Goal: Find specific fact: Find specific fact

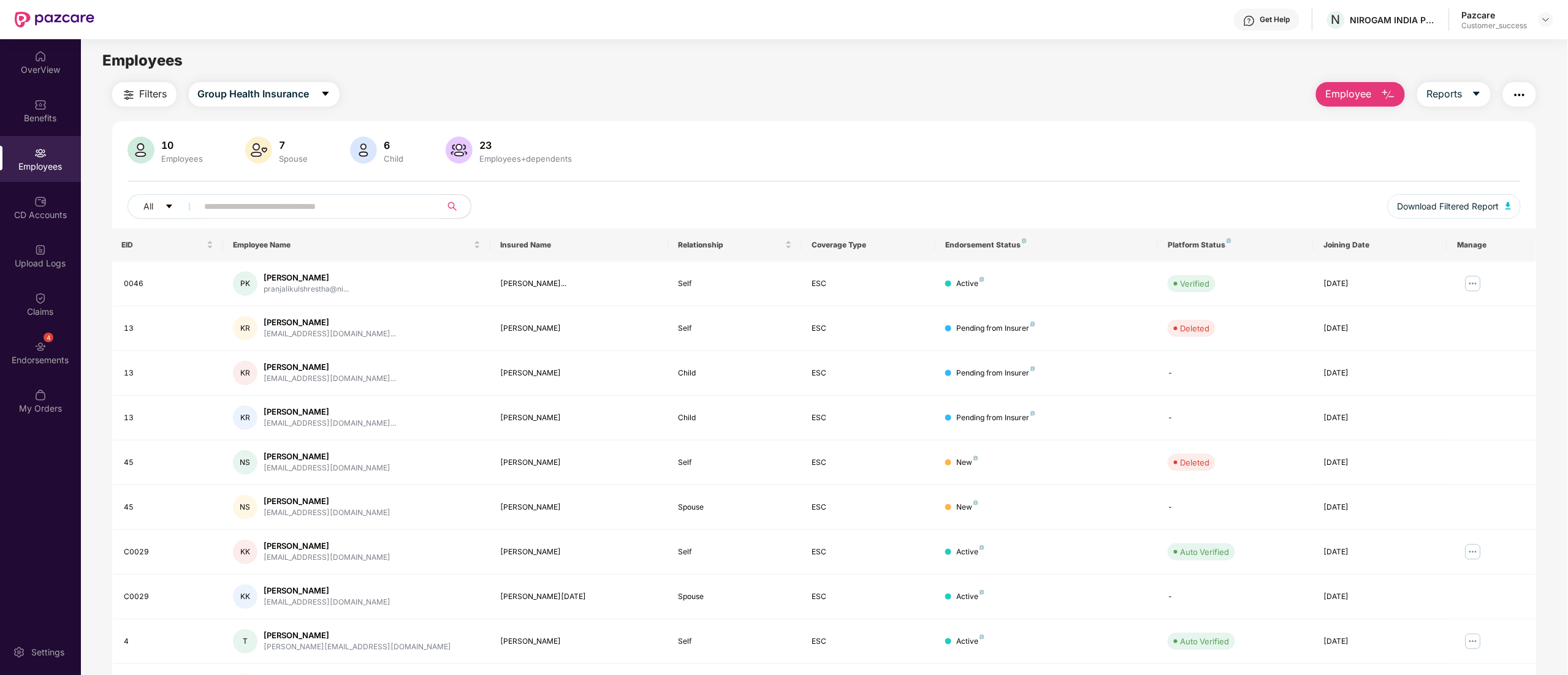
scroll to position [80, 0]
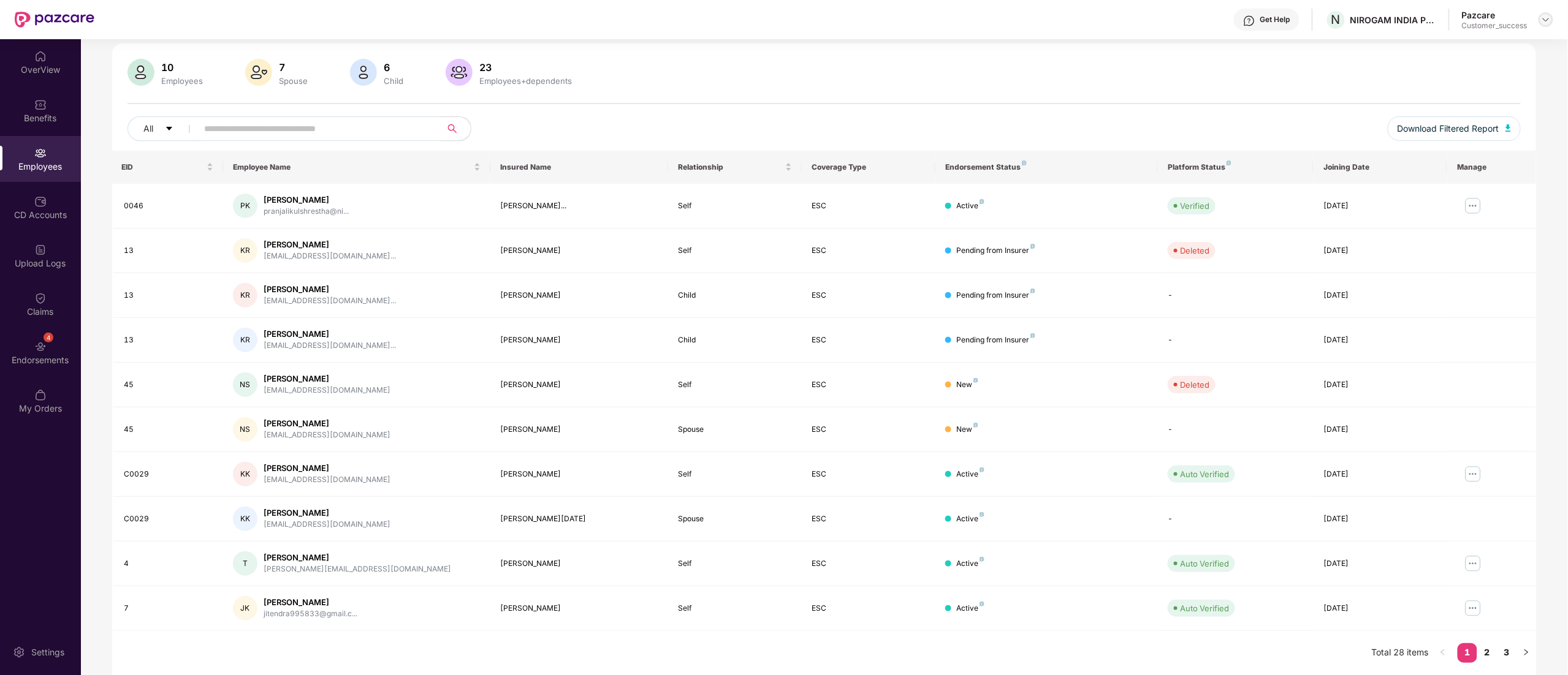
click at [1547, 19] on img at bounding box center [1546, 20] width 10 height 10
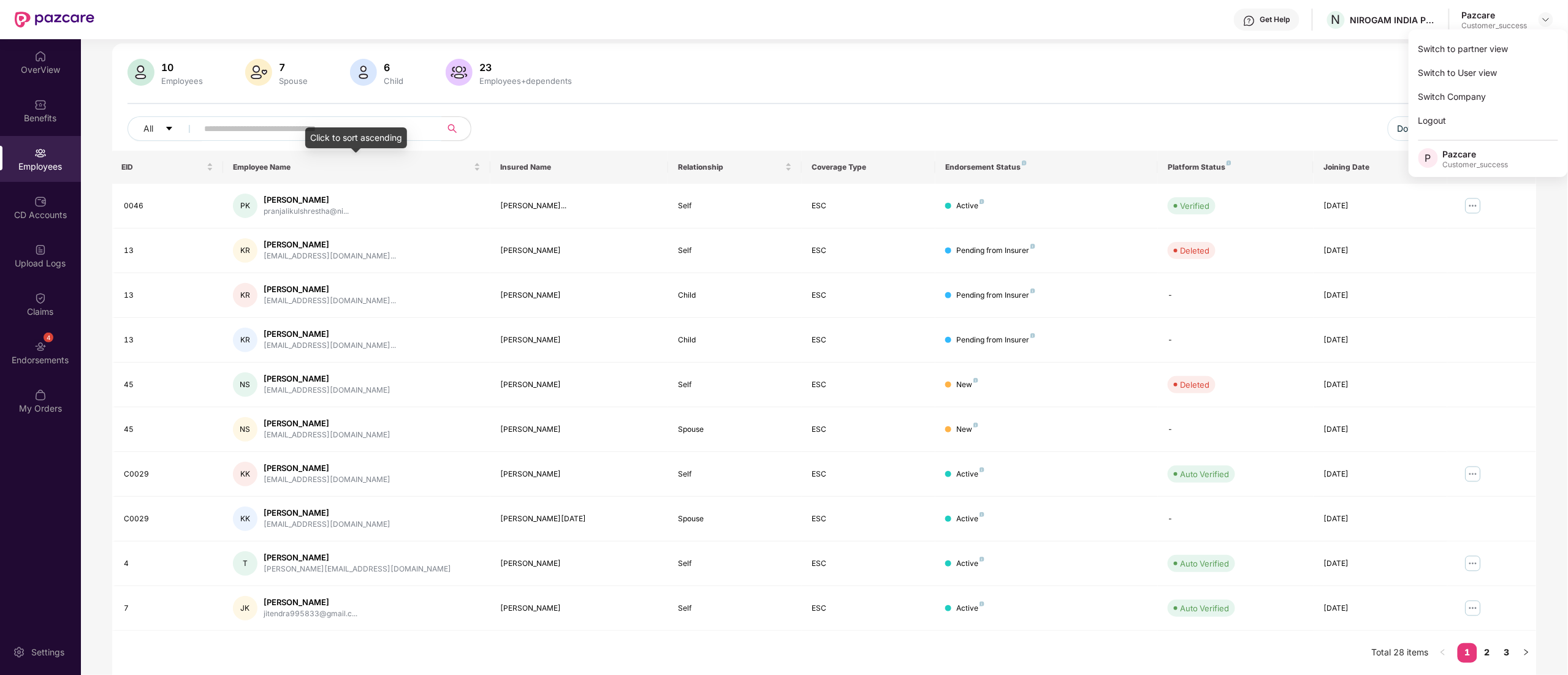
click at [263, 126] on input "text" at bounding box center [315, 128] width 220 height 18
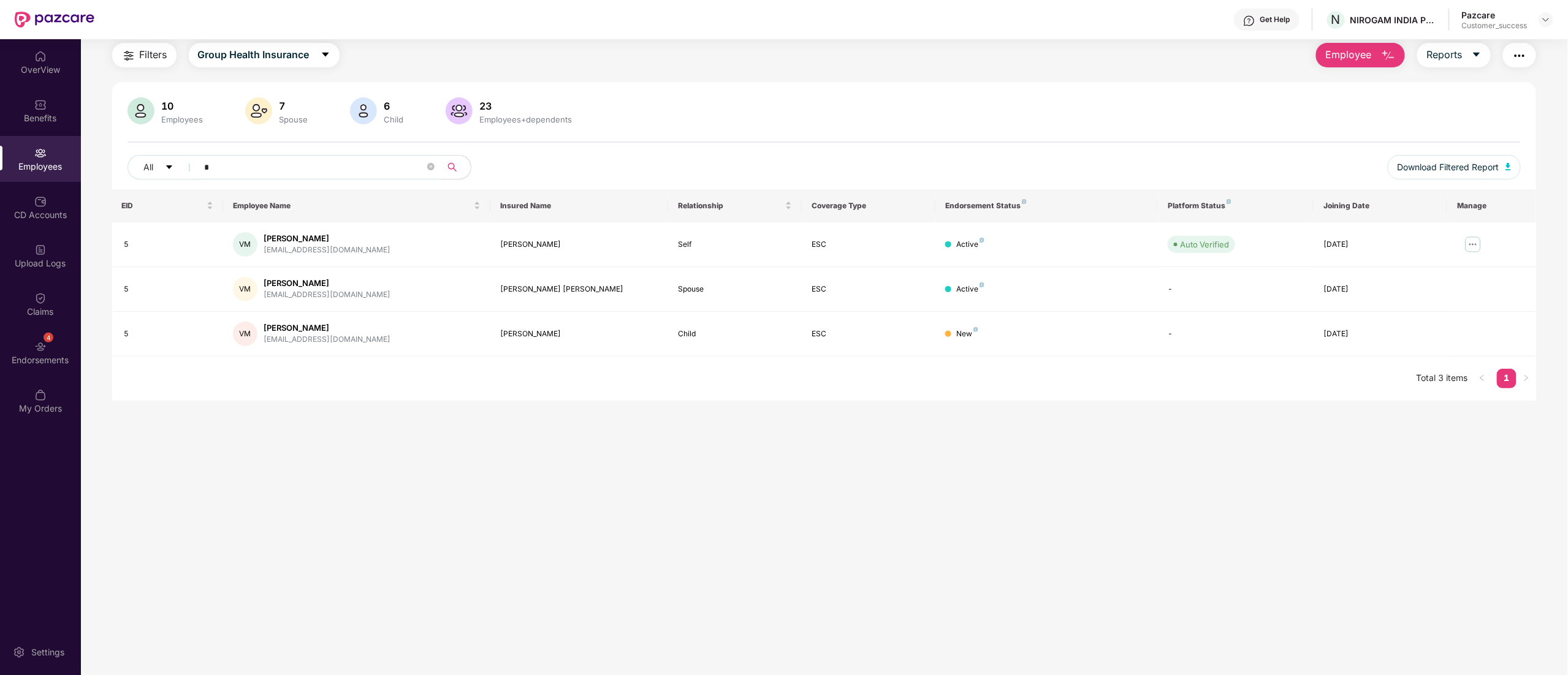
scroll to position [39, 0]
type input "*"
click at [1477, 247] on img at bounding box center [1473, 244] width 20 height 20
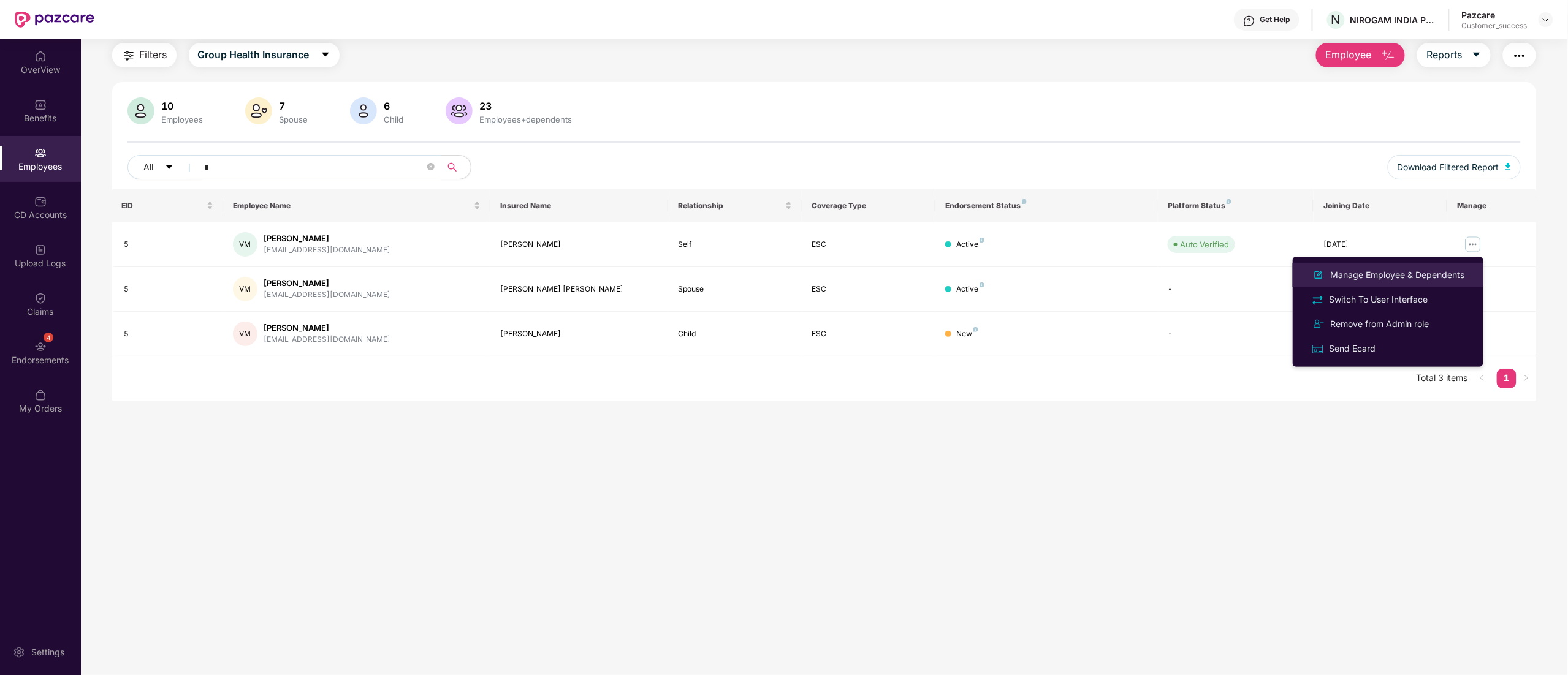
click at [1374, 286] on li "Manage Employee & Dependents" at bounding box center [1388, 275] width 191 height 25
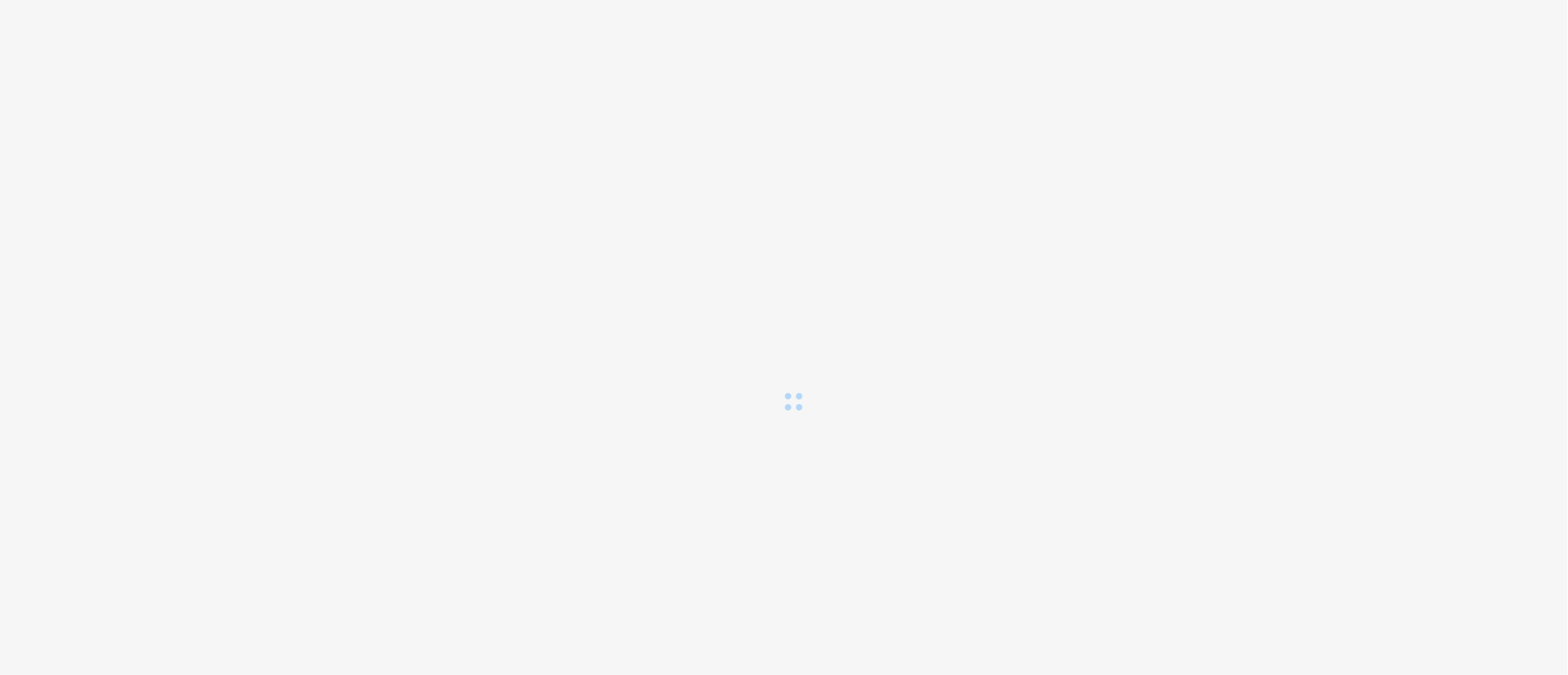
click at [1374, 286] on div at bounding box center [784, 206] width 1568 height 412
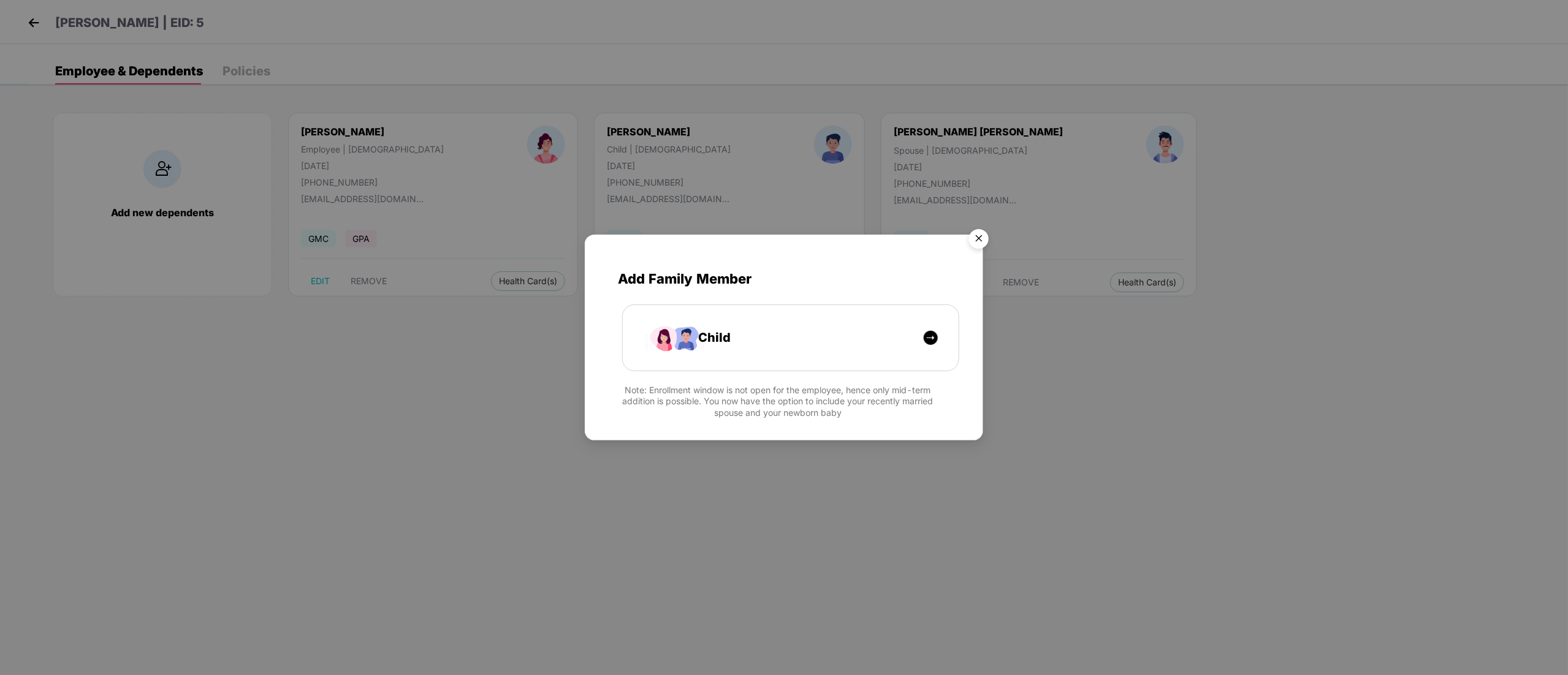
click at [979, 233] on img "Close" at bounding box center [979, 240] width 34 height 34
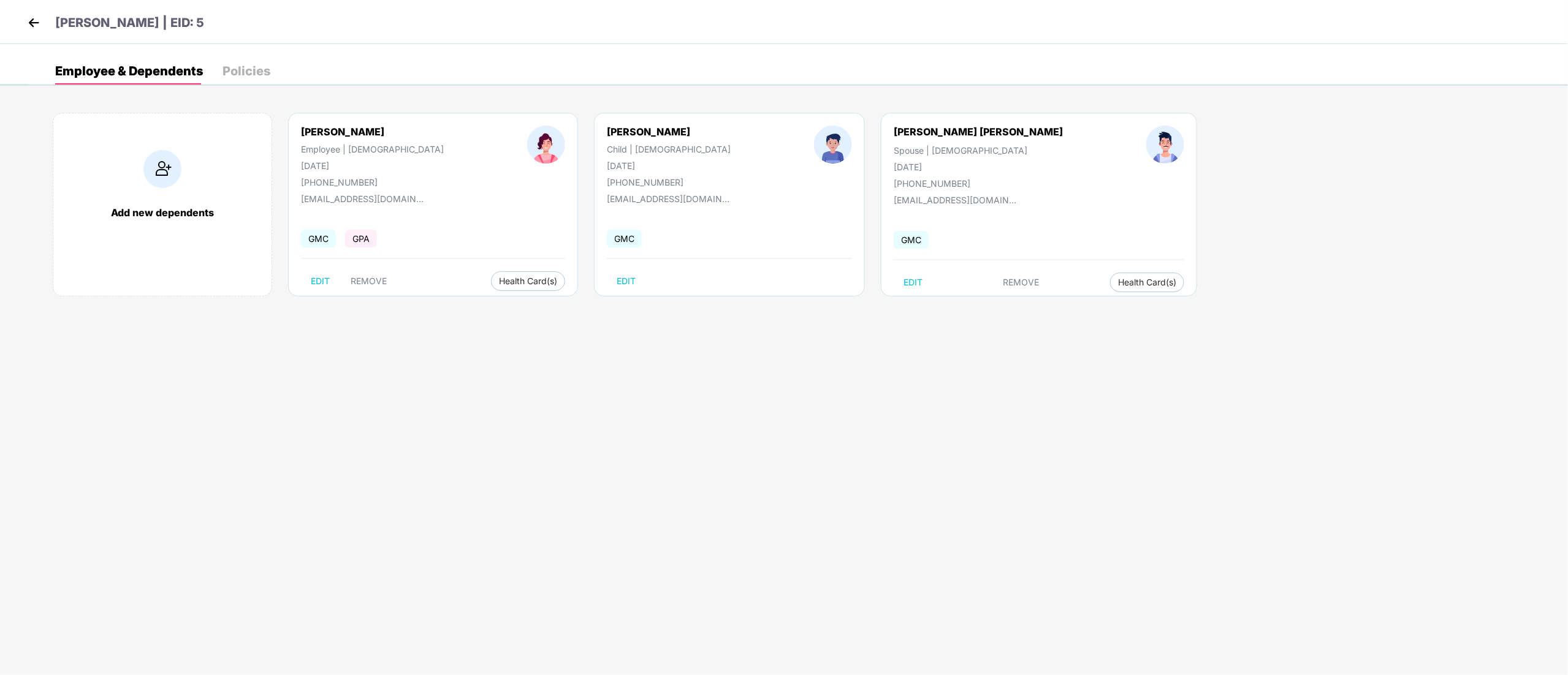
click at [33, 24] on img at bounding box center [33, 23] width 18 height 18
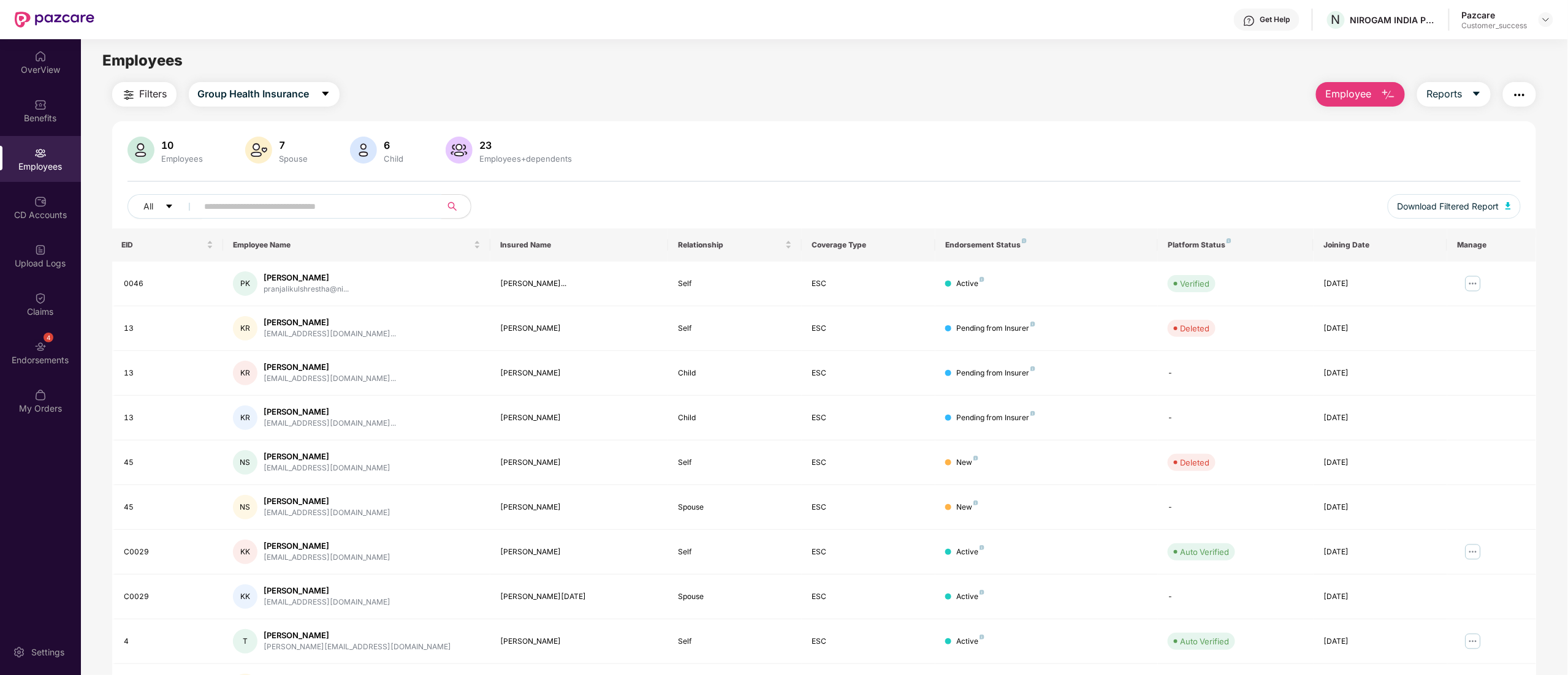
click at [260, 199] on input "text" at bounding box center [315, 206] width 220 height 18
type input "*"
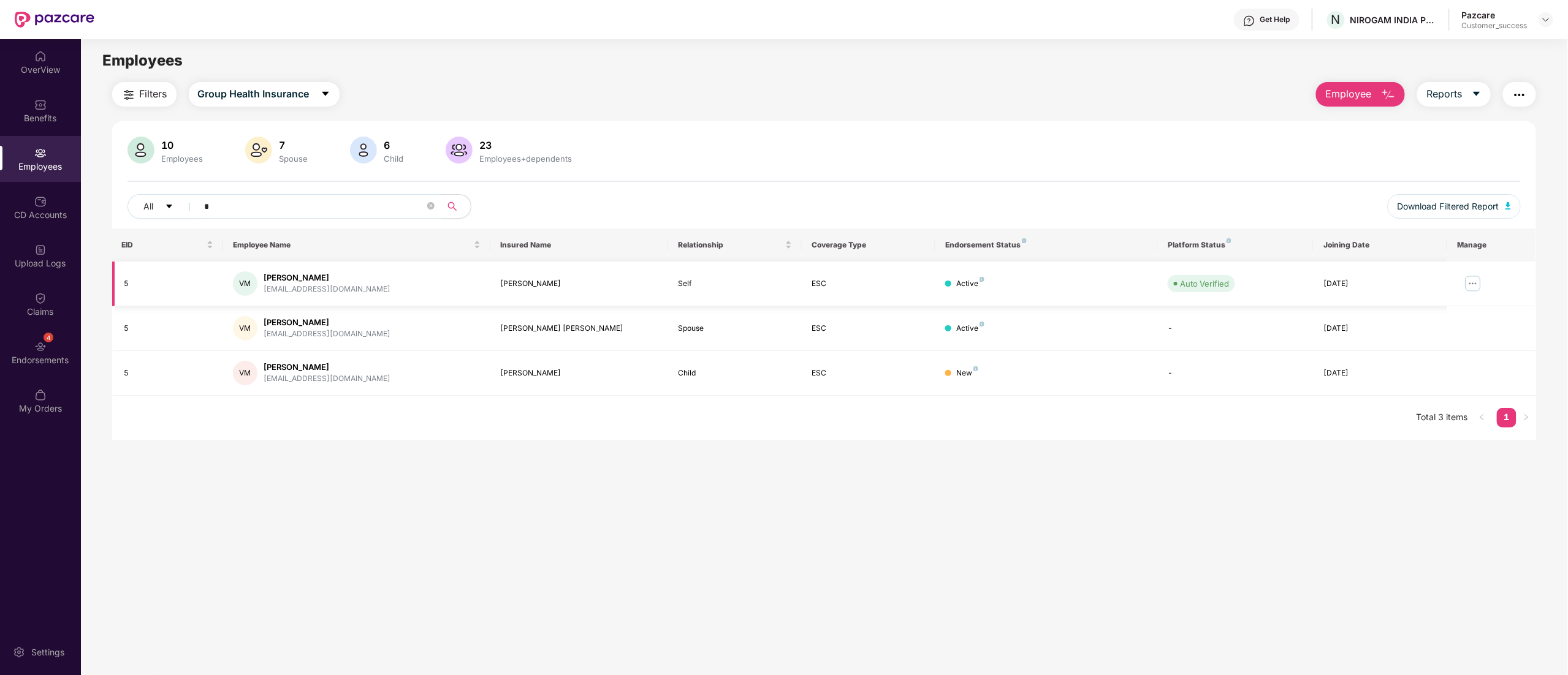
type input "*"
click at [1472, 276] on img at bounding box center [1473, 284] width 20 height 20
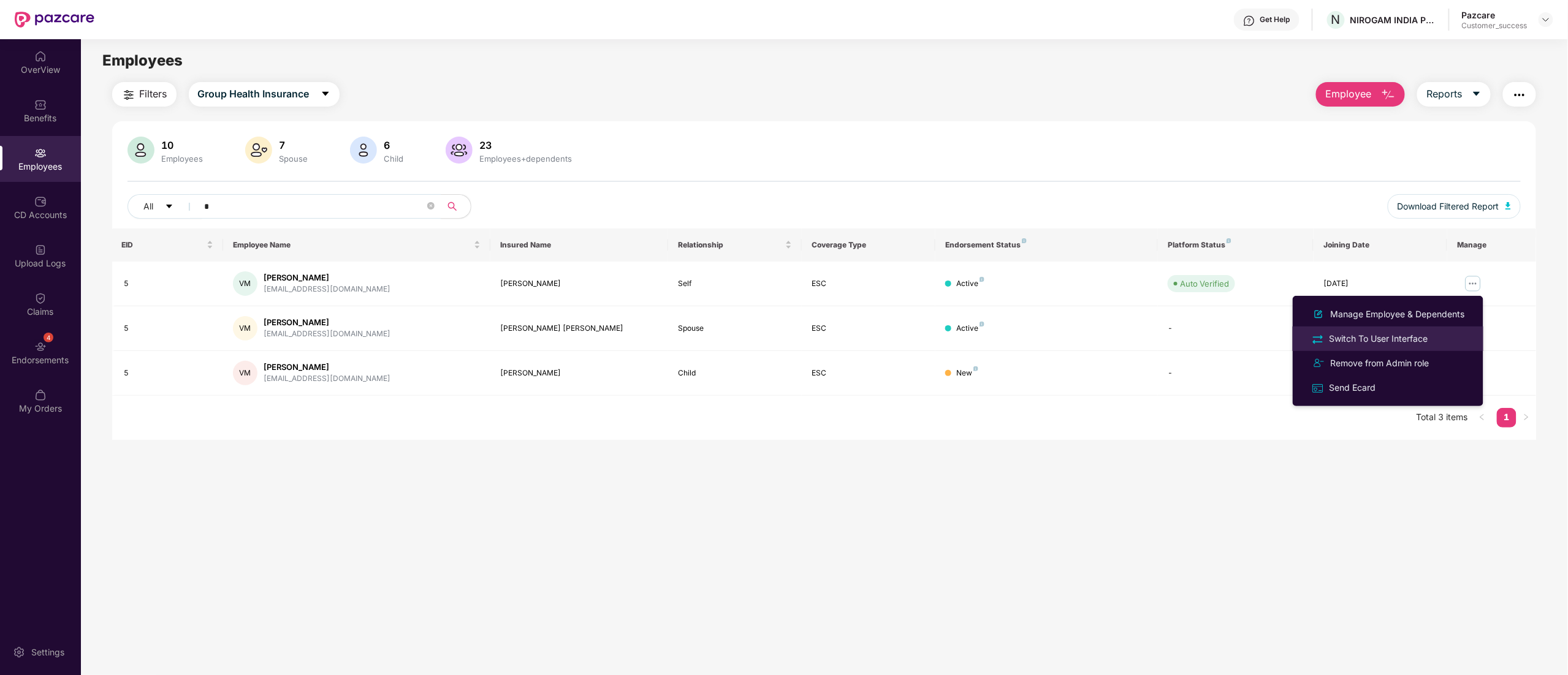
click at [1418, 338] on div "Switch To User Interface" at bounding box center [1379, 339] width 104 height 14
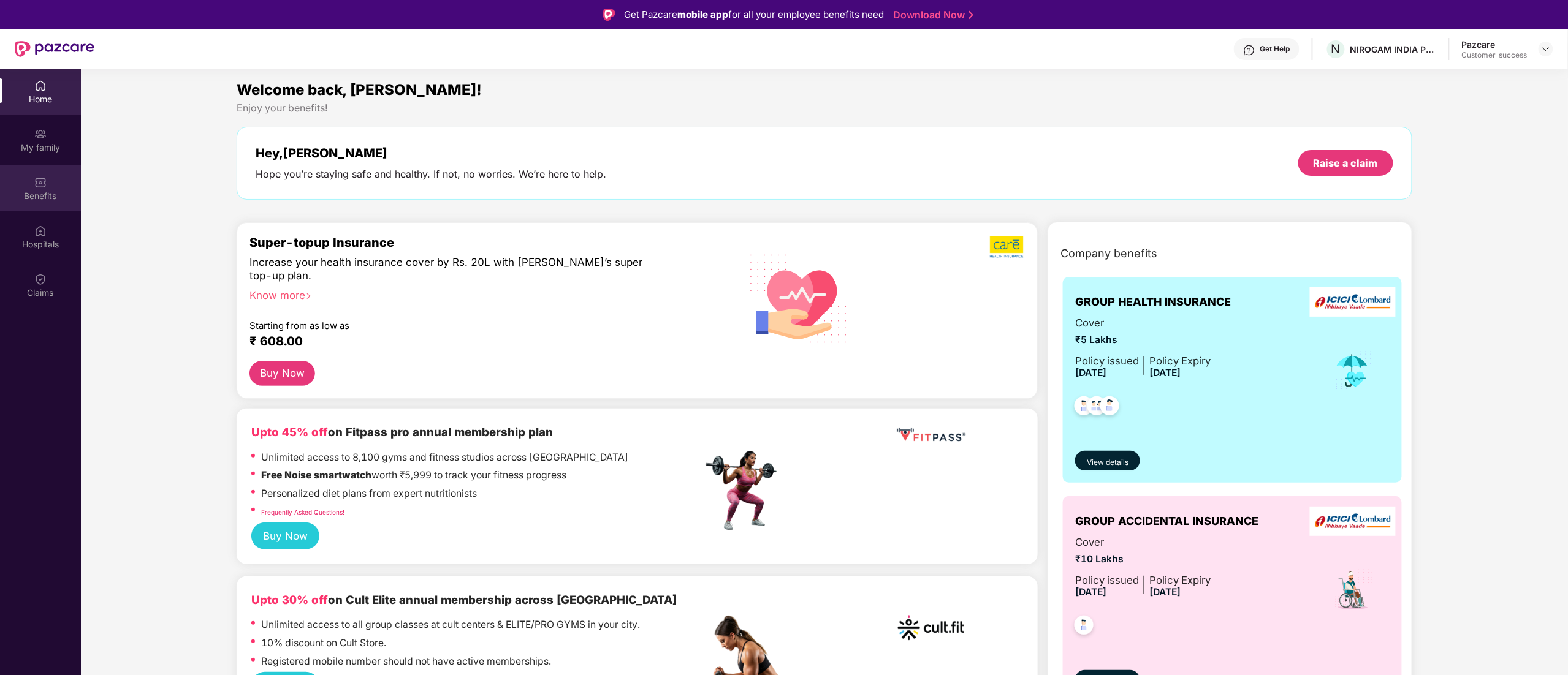
click at [25, 191] on div "Benefits" at bounding box center [40, 196] width 81 height 12
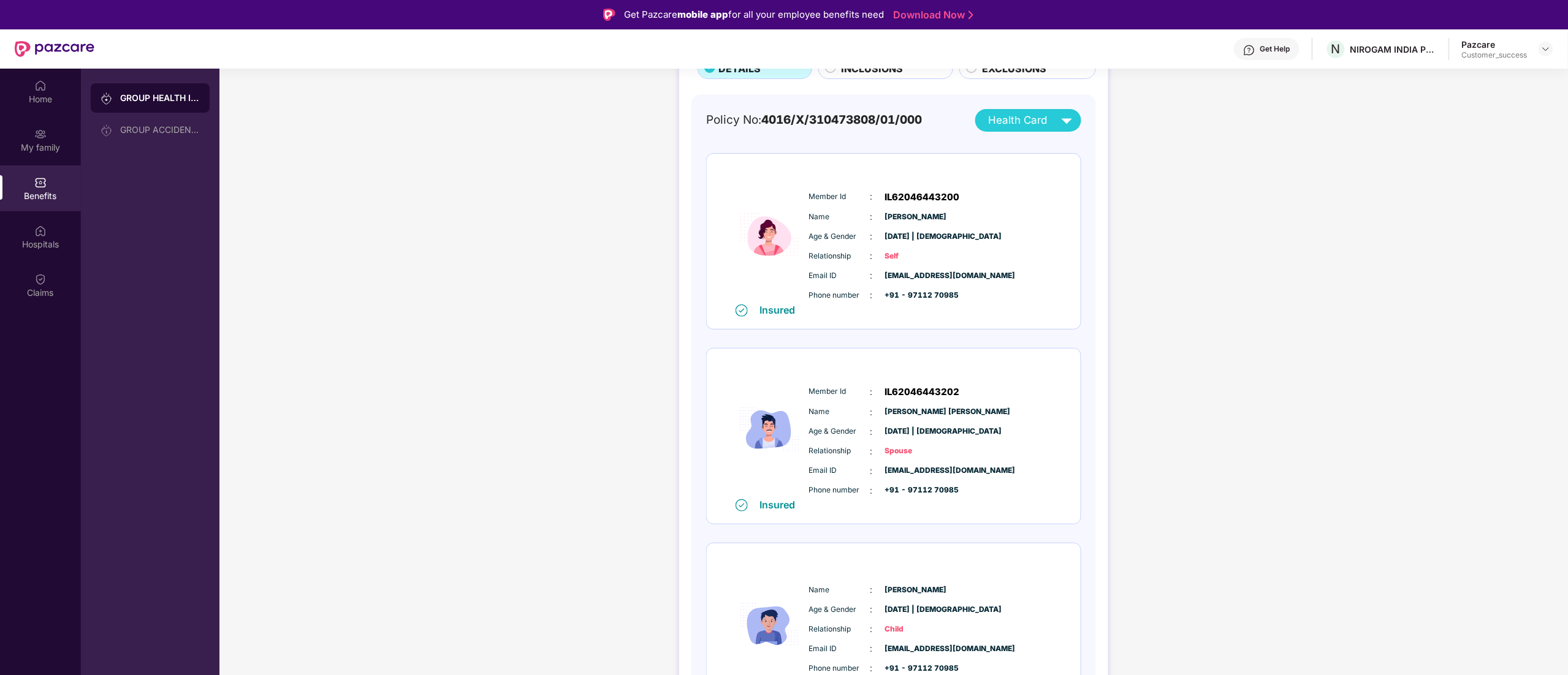
scroll to position [0, 0]
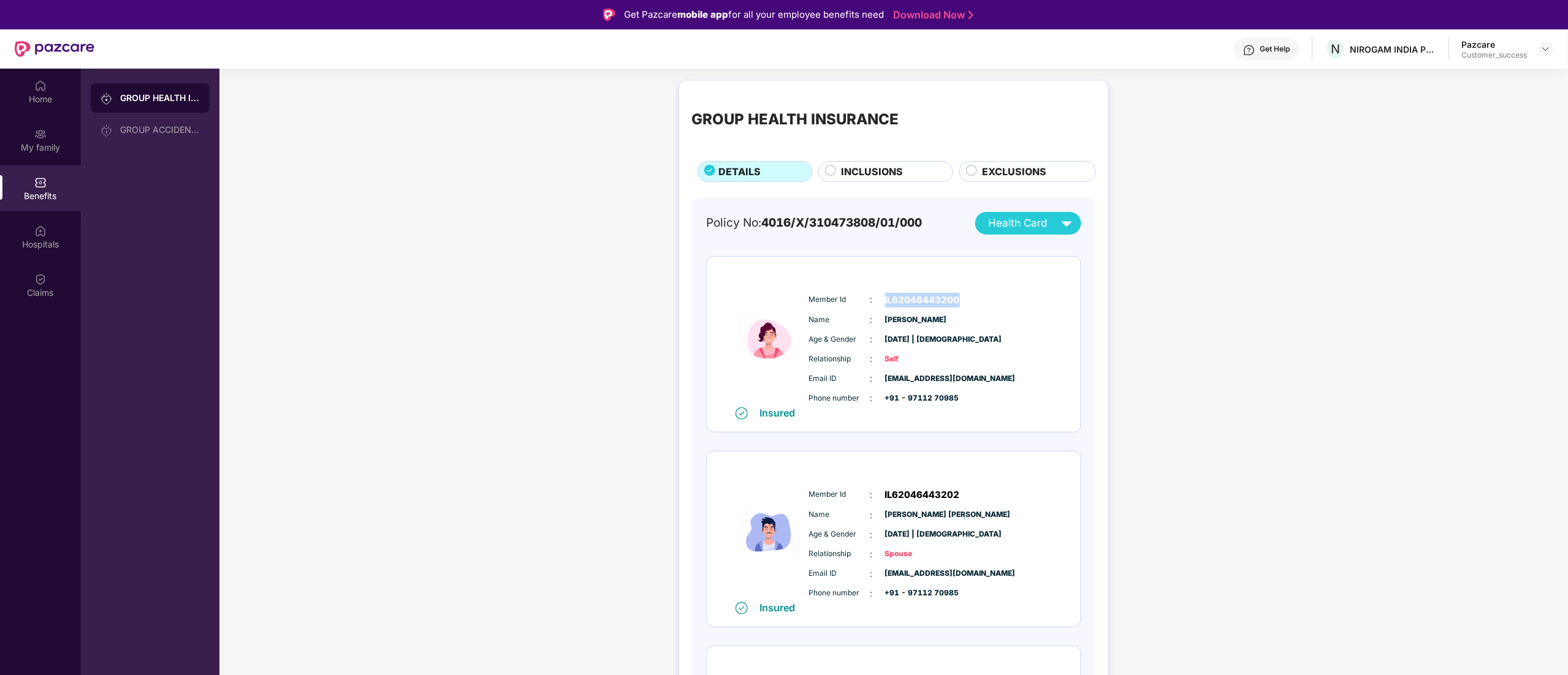
drag, startPoint x: 879, startPoint y: 299, endPoint x: 971, endPoint y: 296, distance: 92.0
click at [971, 296] on div "Member Id : IL62046443200" at bounding box center [931, 301] width 243 height 15
copy span "IL62046443200"
drag, startPoint x: 878, startPoint y: 314, endPoint x: 947, endPoint y: 318, distance: 69.1
click at [947, 318] on div "Name : [PERSON_NAME]" at bounding box center [931, 320] width 243 height 14
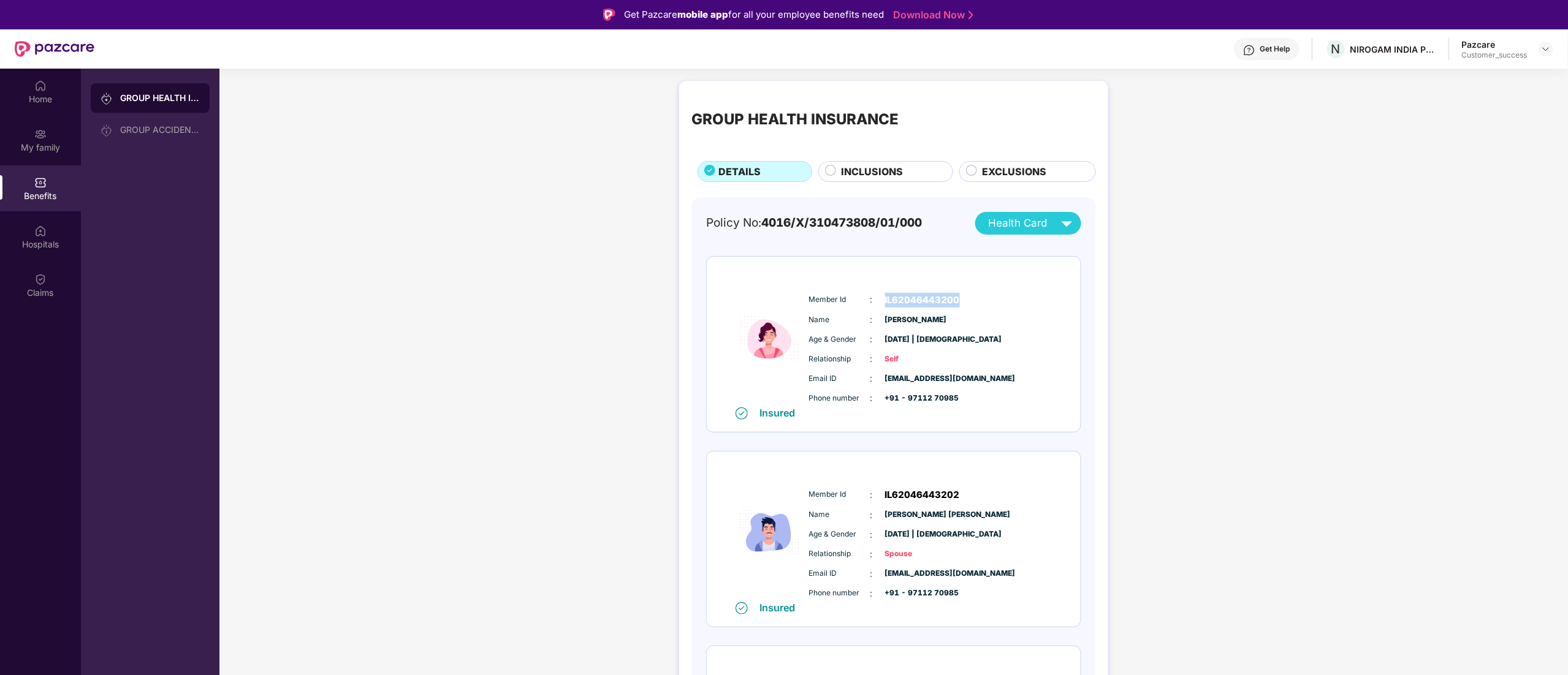
copy div "[PERSON_NAME]"
drag, startPoint x: 763, startPoint y: 221, endPoint x: 942, endPoint y: 233, distance: 179.4
click at [944, 233] on div "Policy No: 4016/X/310473808/01/000 Health Card" at bounding box center [893, 223] width 375 height 23
copy span "4016/X/310473808/01/000"
